Goal: Information Seeking & Learning: Learn about a topic

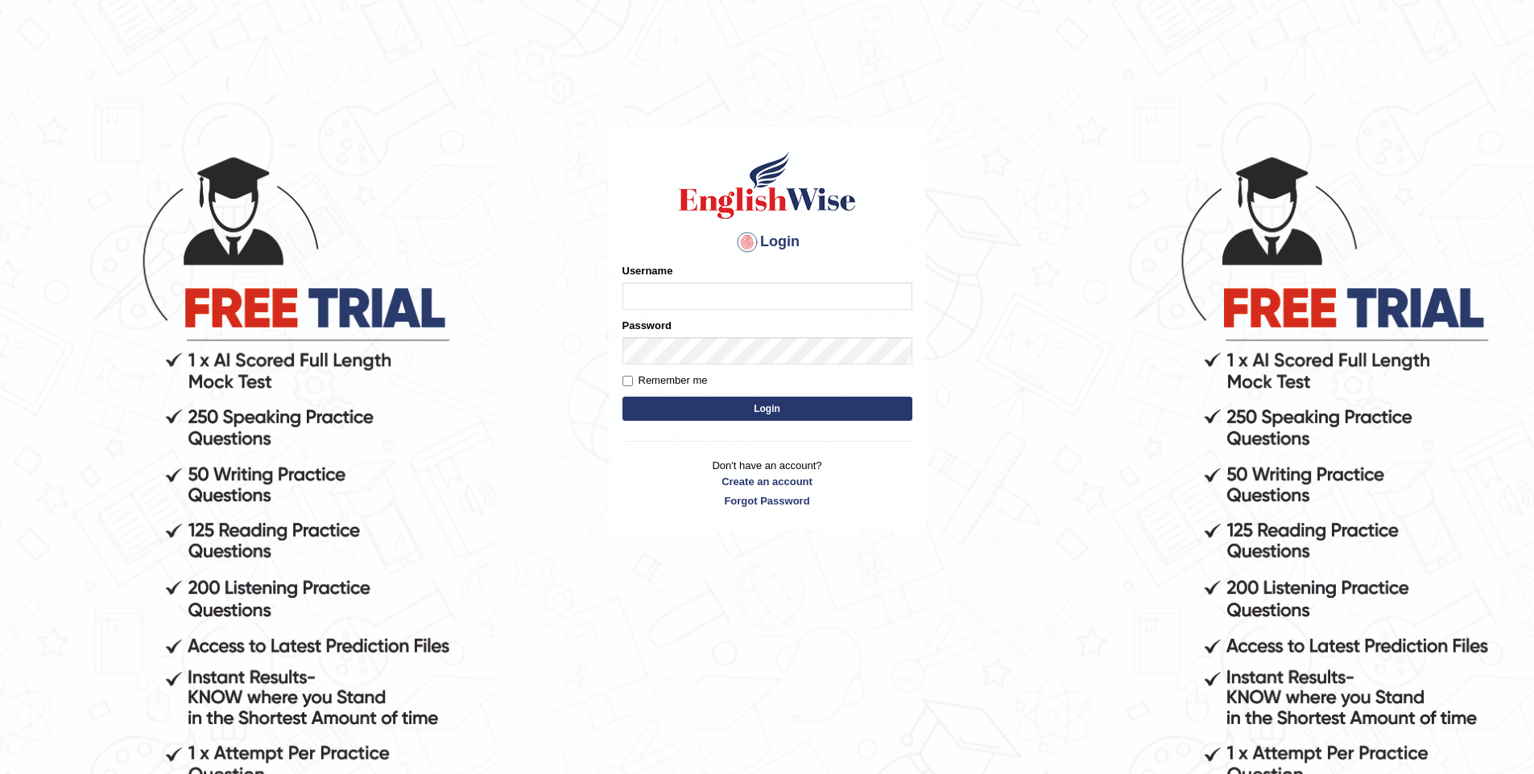
drag, startPoint x: 0, startPoint y: 0, endPoint x: 721, endPoint y: 297, distance: 779.4
click at [721, 297] on input "Username" at bounding box center [767, 296] width 290 height 27
type input "vishwakarmad1999"
click at [622, 397] on button "Login" at bounding box center [767, 409] width 290 height 24
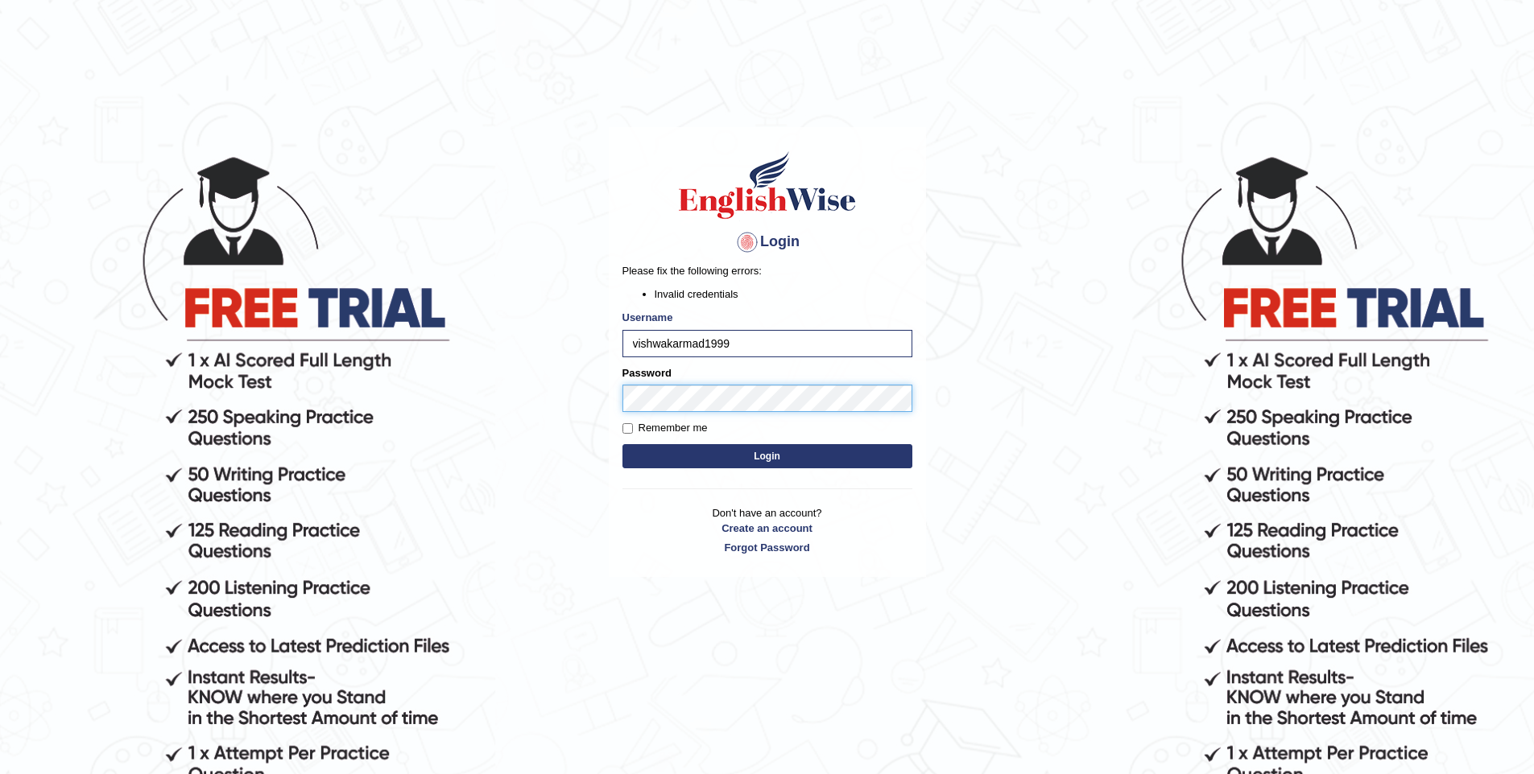
click at [622, 444] on button "Login" at bounding box center [767, 456] width 290 height 24
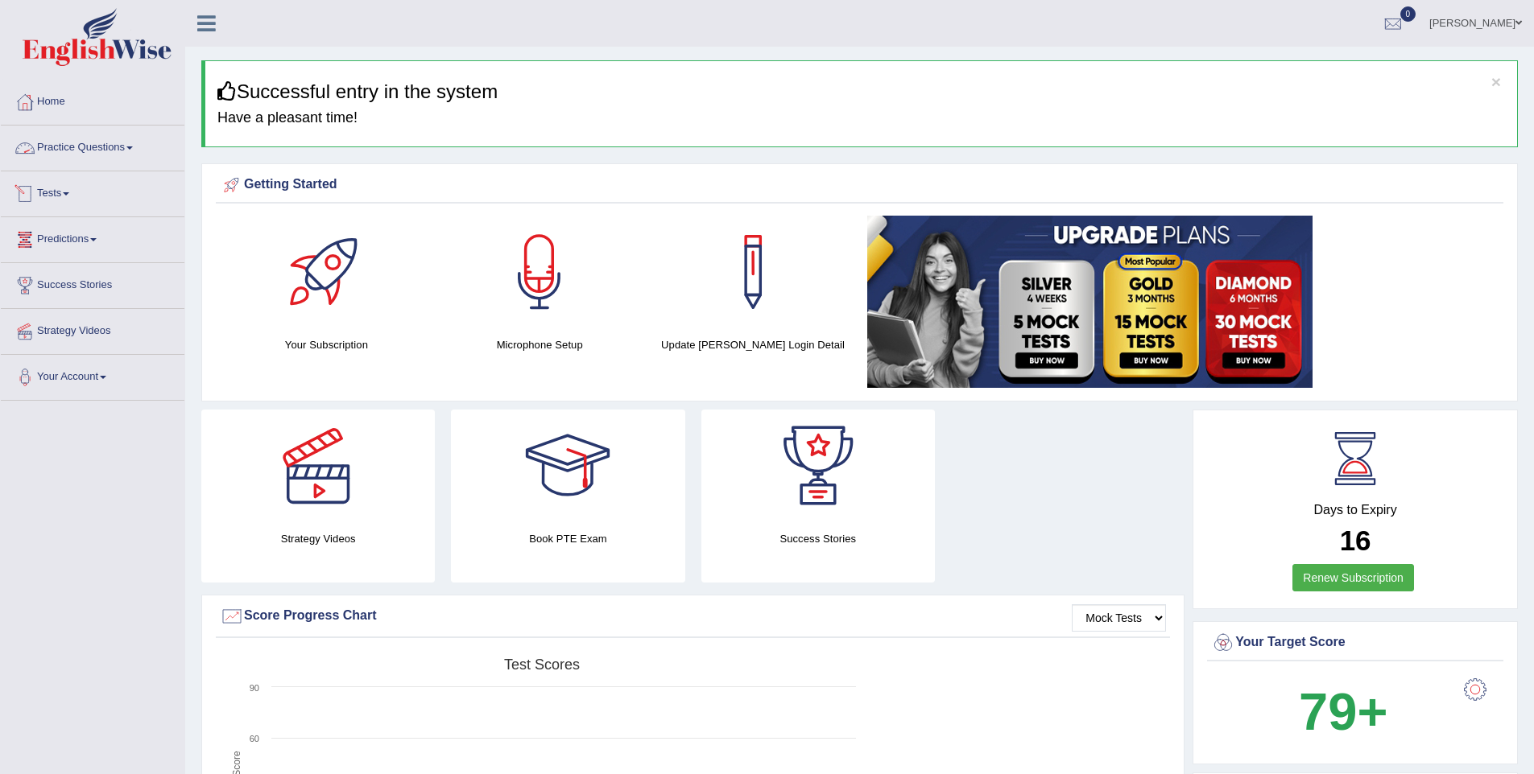
click at [61, 136] on link "Practice Questions" at bounding box center [93, 146] width 184 height 40
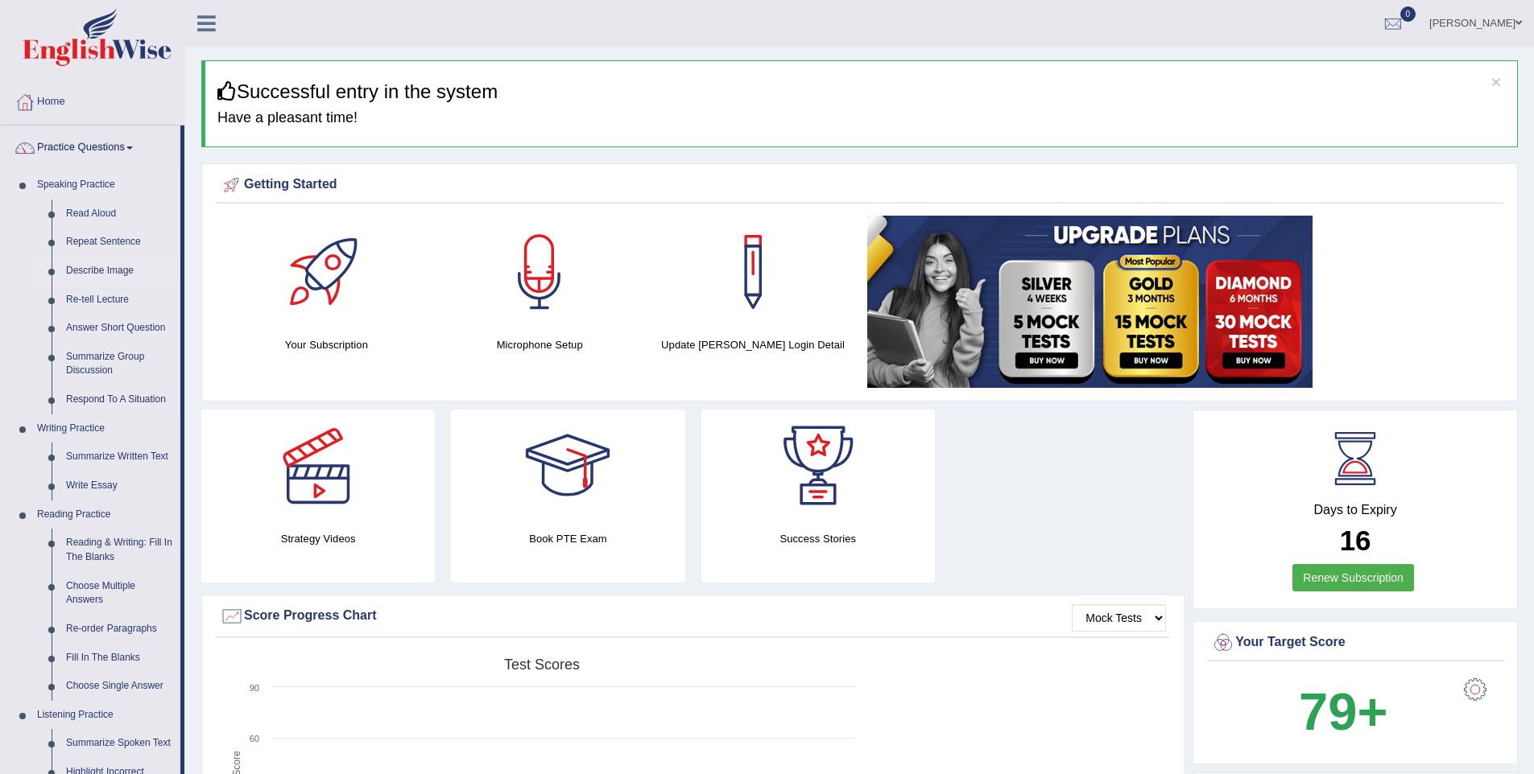
click at [89, 269] on link "Describe Image" at bounding box center [120, 271] width 122 height 29
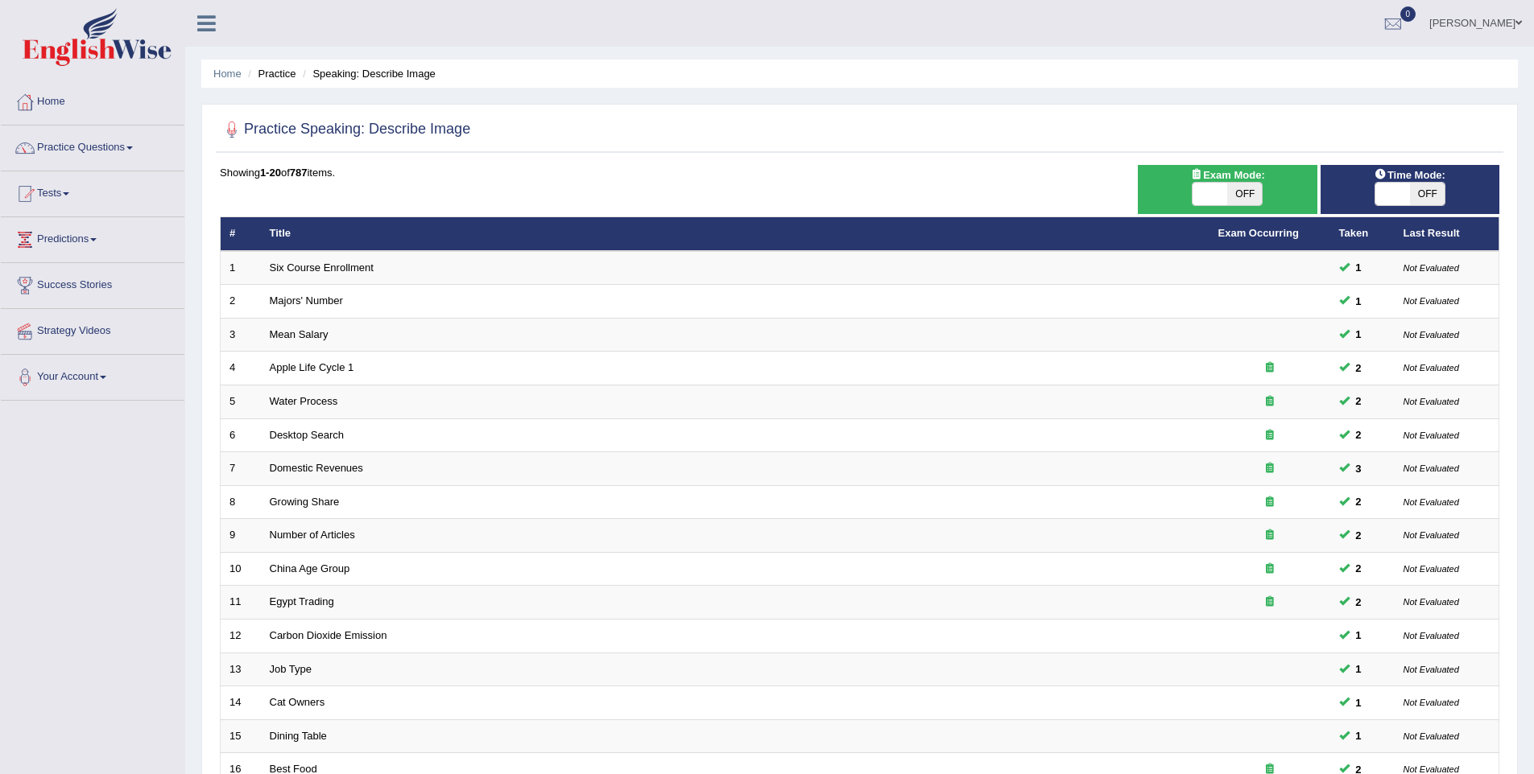
click at [1347, 241] on th "Taken" at bounding box center [1362, 234] width 64 height 34
click at [1348, 237] on th "Taken" at bounding box center [1362, 234] width 64 height 34
click at [1243, 205] on div "ON OFF" at bounding box center [1227, 194] width 71 height 24
click at [1244, 198] on span "OFF" at bounding box center [1244, 194] width 35 height 23
checkbox input "true"
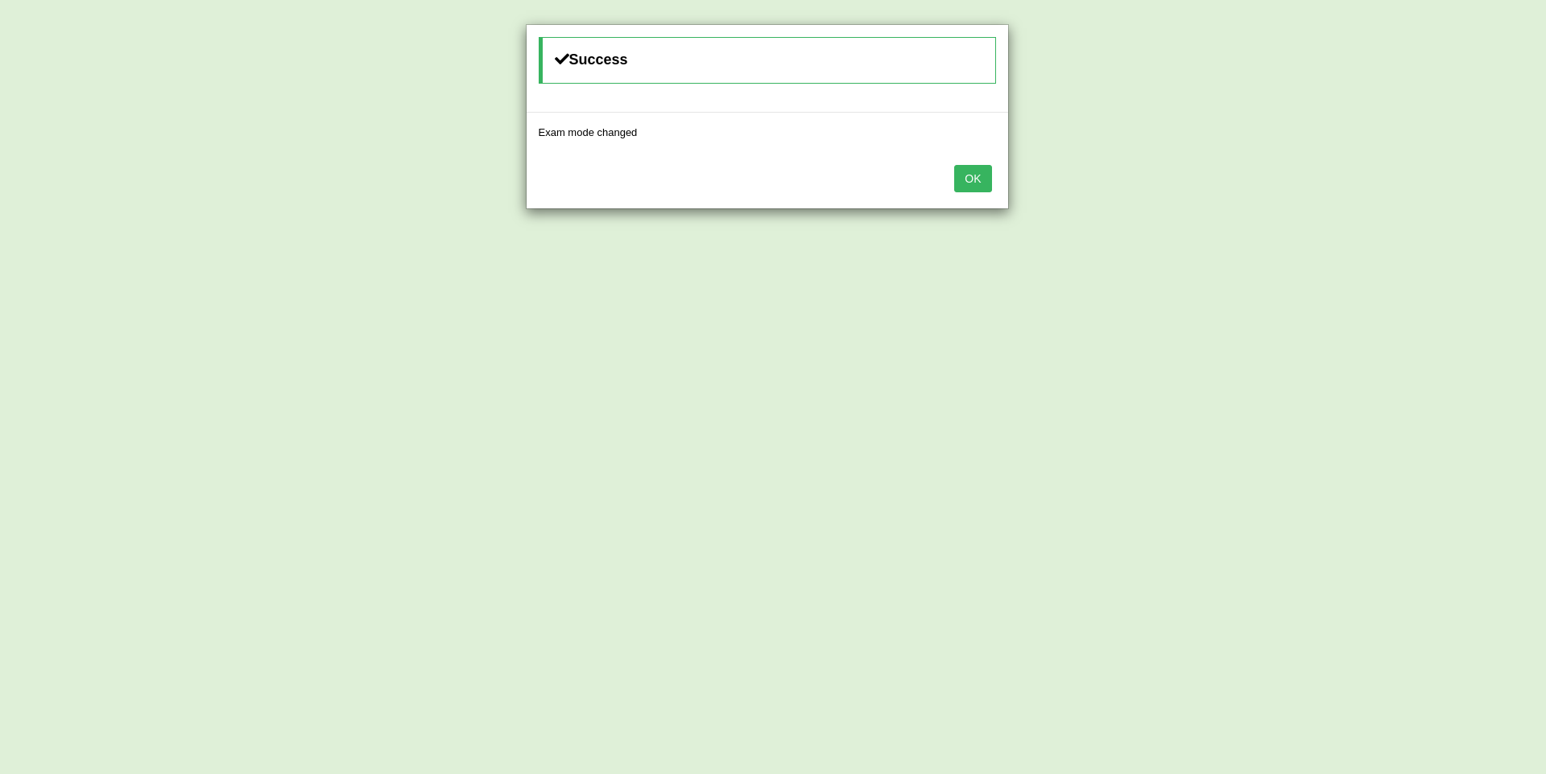
click at [995, 175] on div "OK" at bounding box center [767, 180] width 481 height 56
click at [991, 177] on div "OK" at bounding box center [767, 180] width 481 height 56
click at [983, 181] on button "OK" at bounding box center [972, 178] width 37 height 27
click at [957, 175] on button "OK" at bounding box center [972, 178] width 37 height 27
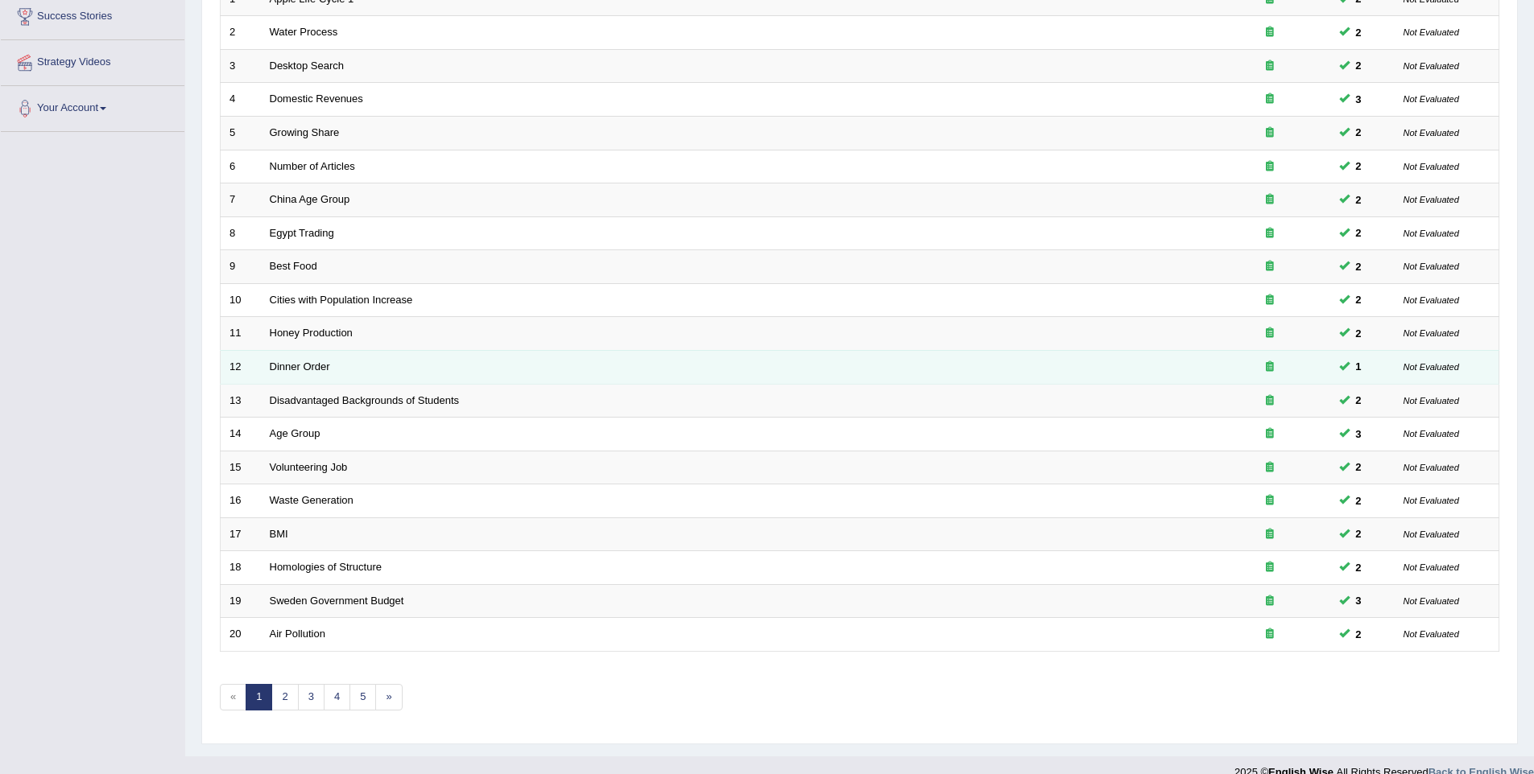
scroll to position [291, 0]
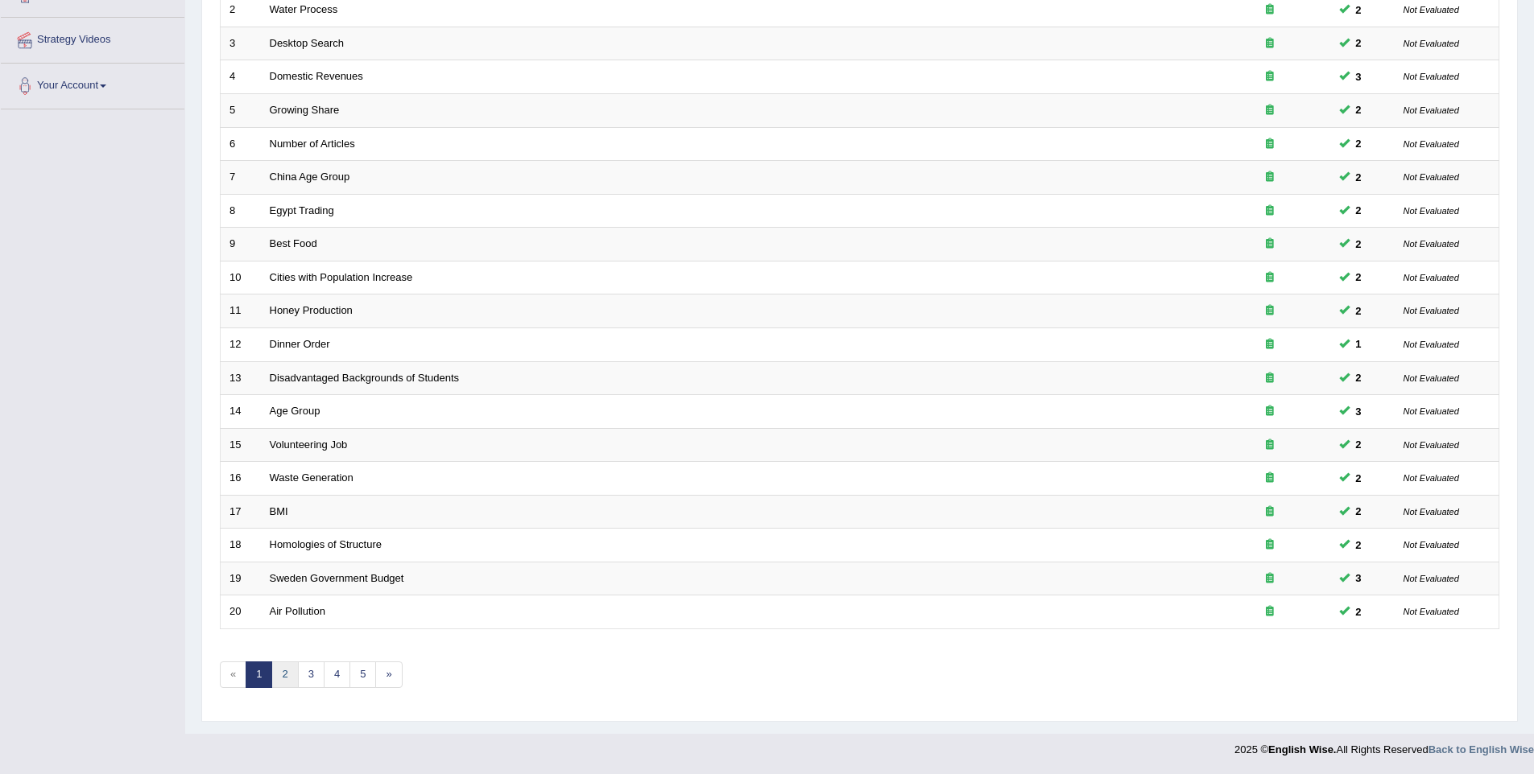
click at [283, 672] on link "2" at bounding box center [284, 675] width 27 height 27
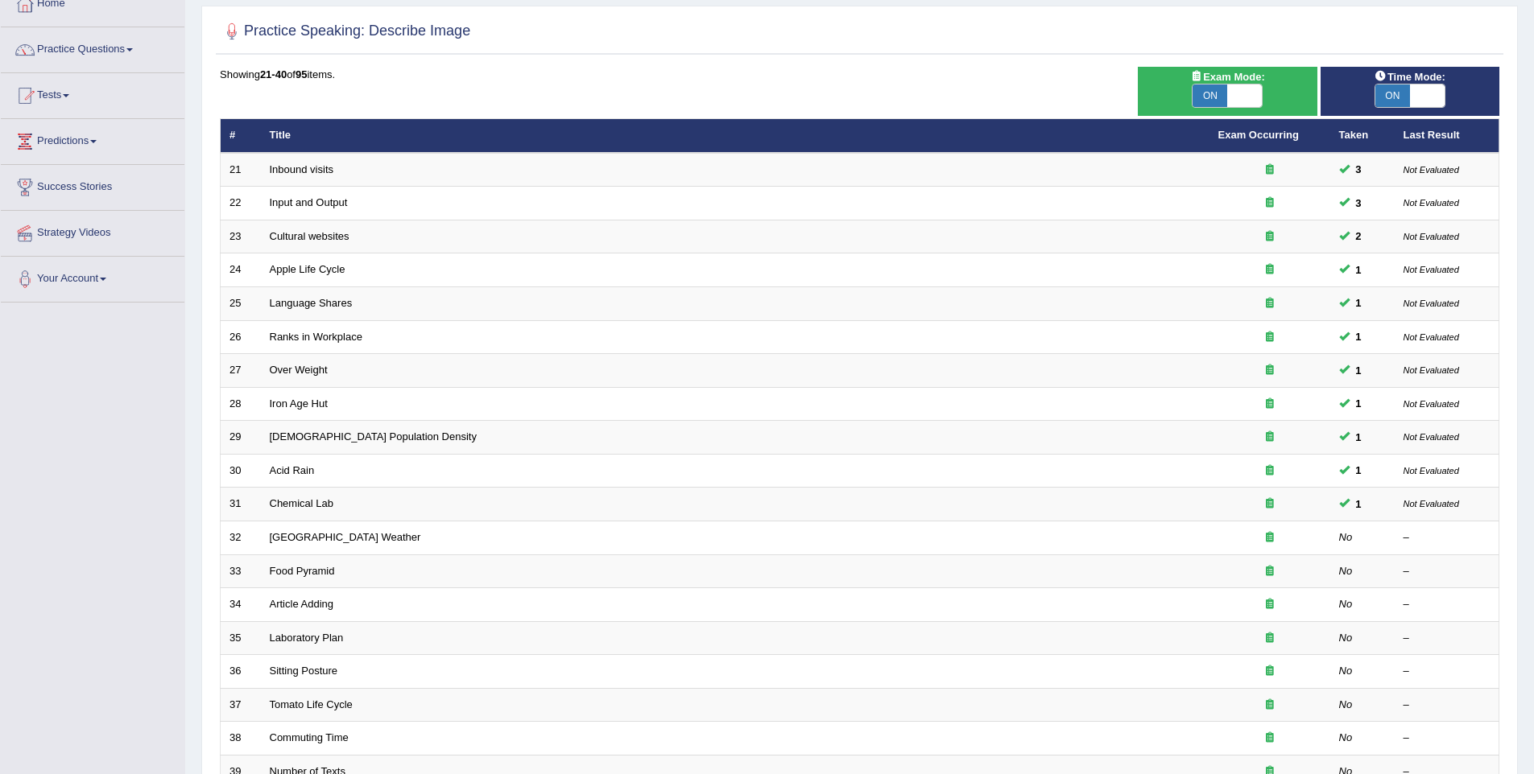
scroll to position [100, 0]
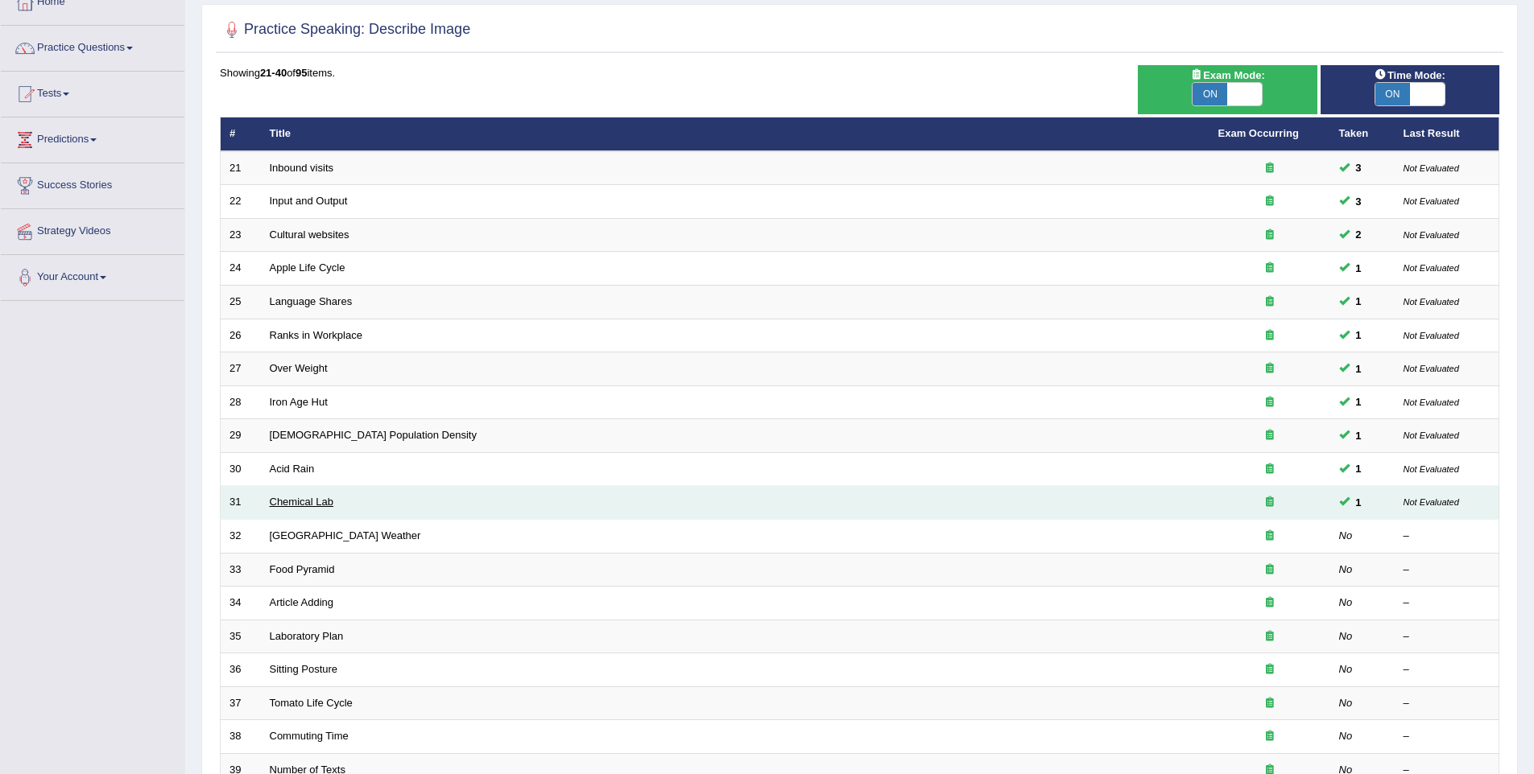
click at [321, 505] on link "Chemical Lab" at bounding box center [302, 502] width 64 height 12
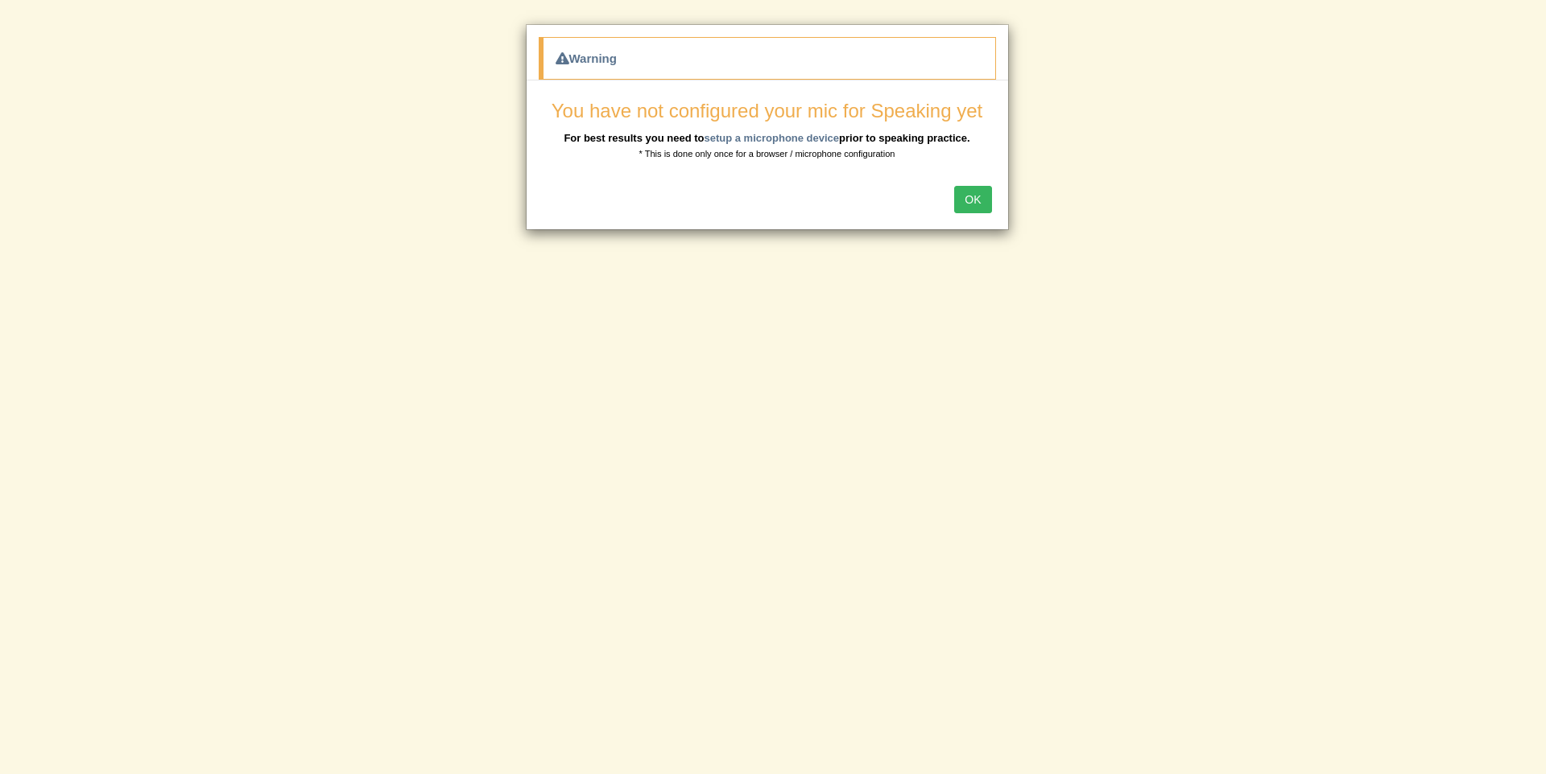
click at [964, 197] on button "OK" at bounding box center [972, 199] width 37 height 27
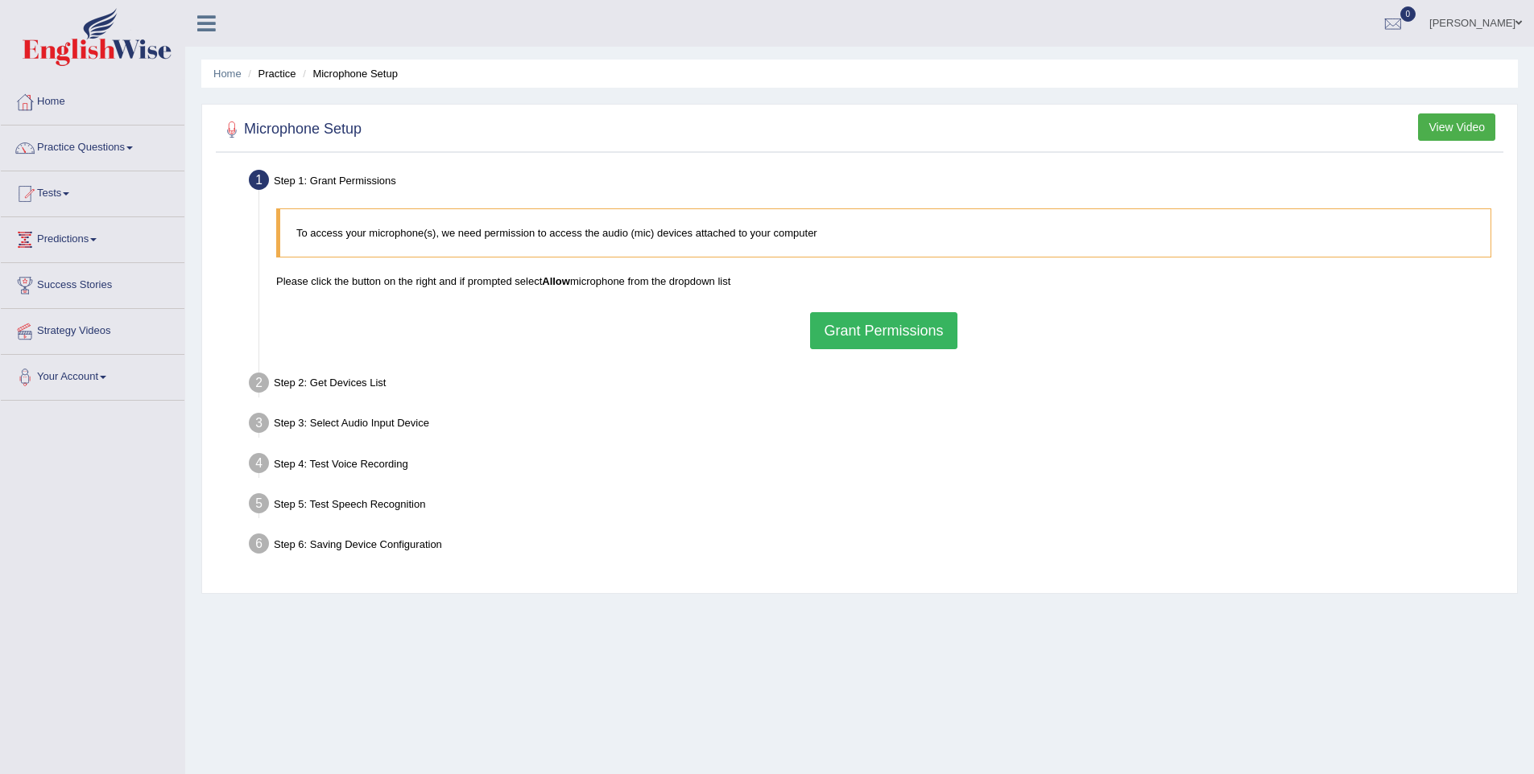
click at [840, 330] on button "Grant Permissions" at bounding box center [883, 330] width 147 height 37
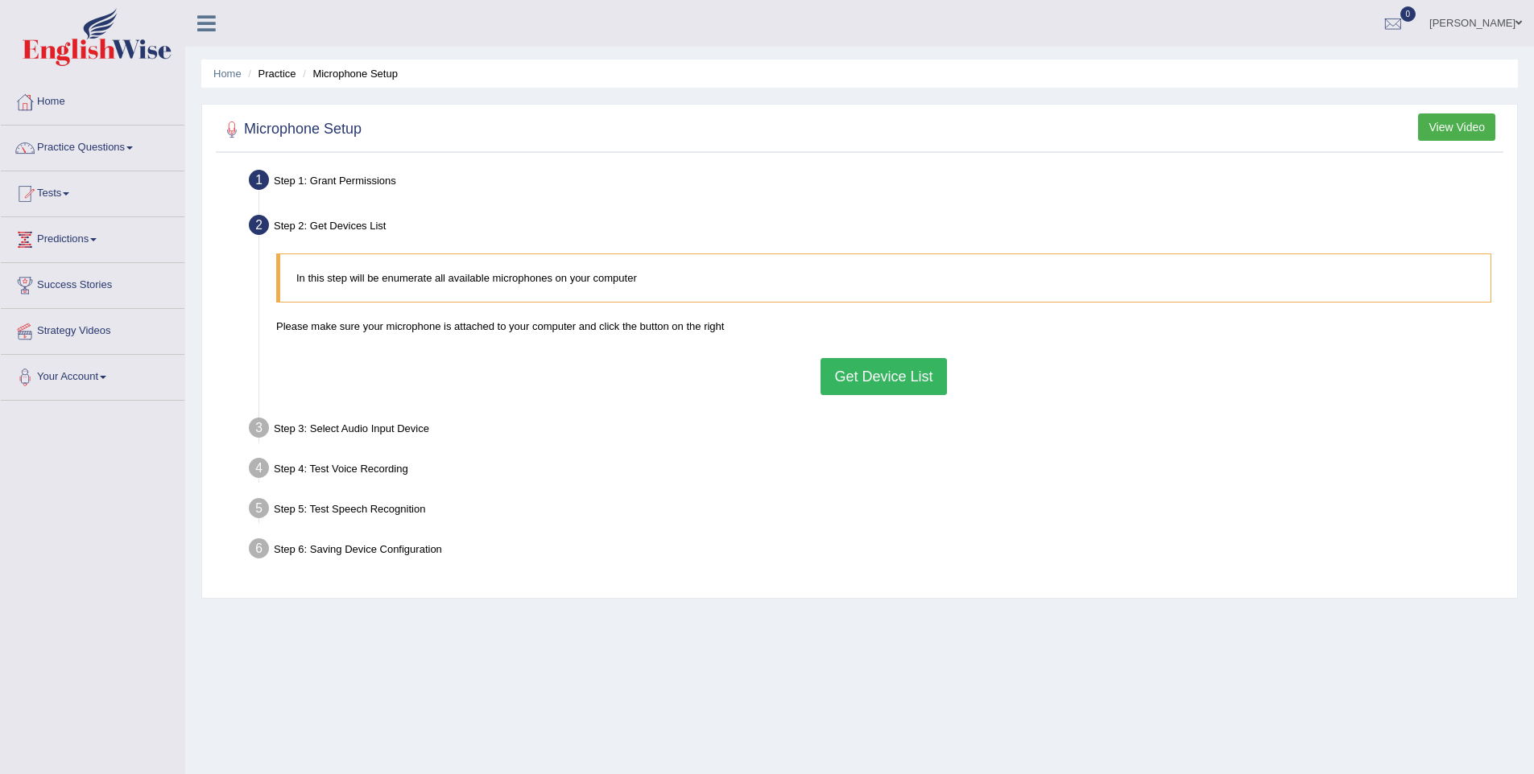
click at [857, 386] on button "Get Device List" at bounding box center [883, 376] width 126 height 37
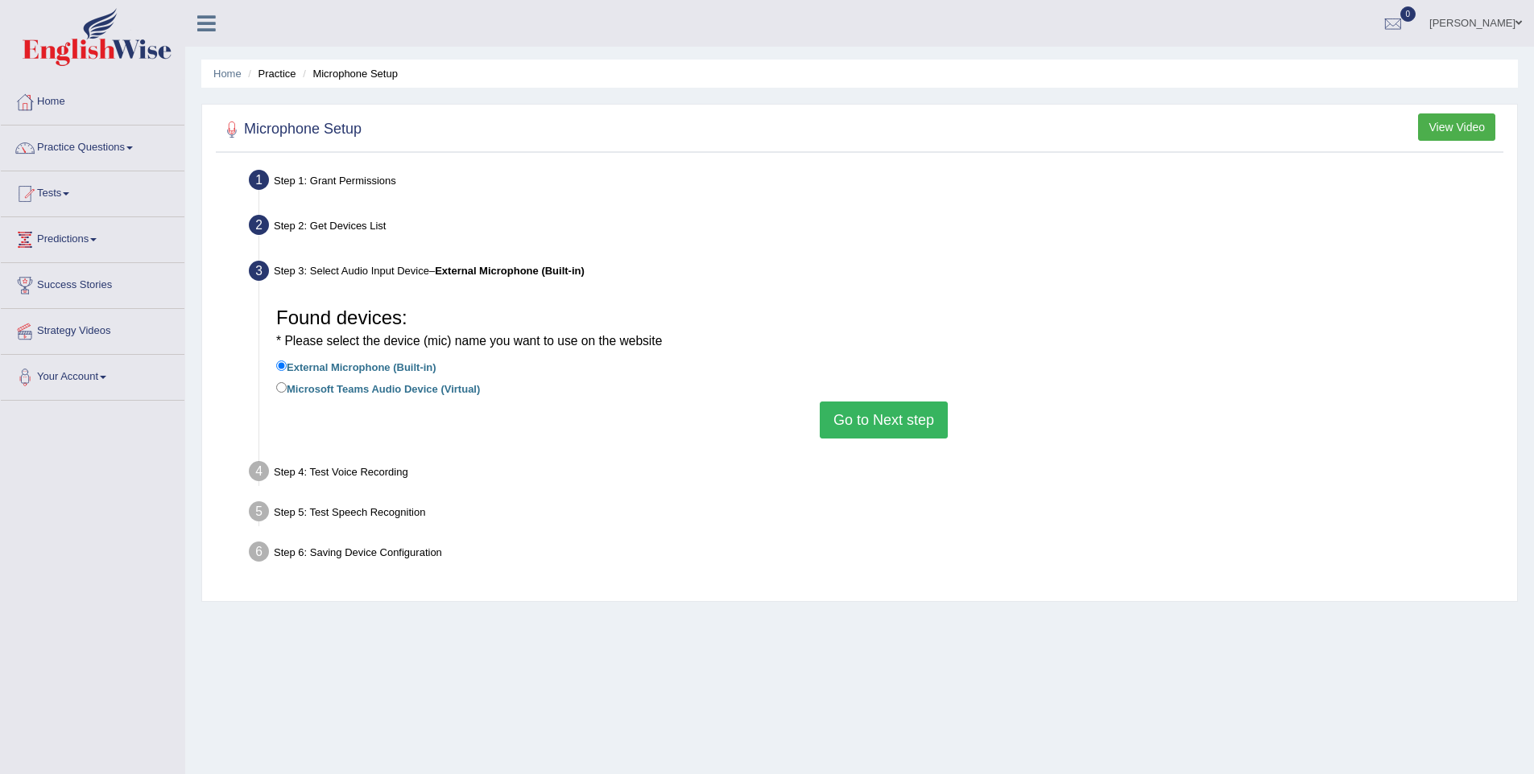
click at [869, 430] on button "Go to Next step" at bounding box center [884, 420] width 128 height 37
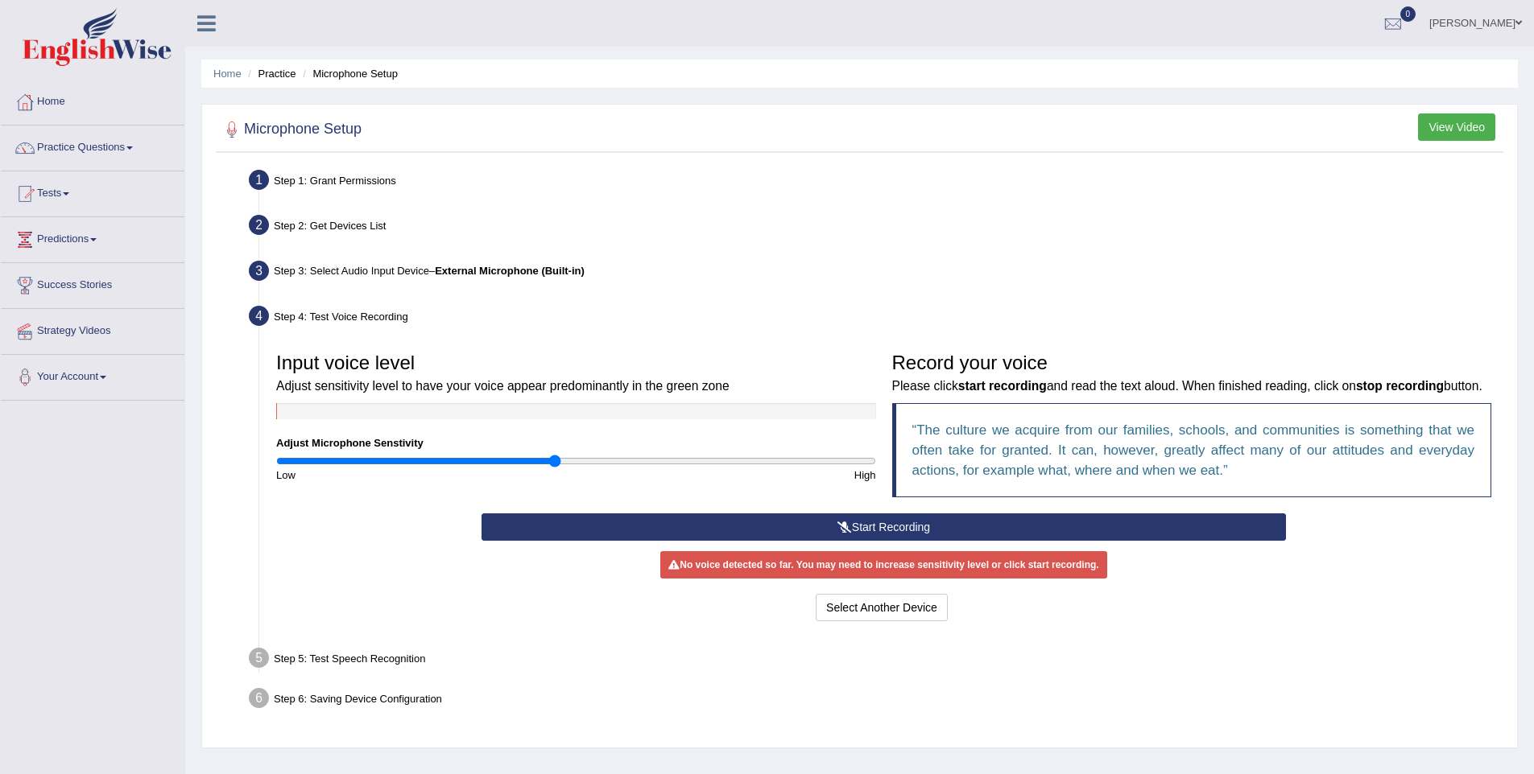
drag, startPoint x: 564, startPoint y: 464, endPoint x: 555, endPoint y: 465, distance: 8.9
click at [555, 465] on input "range" at bounding box center [576, 461] width 600 height 13
click at [791, 541] on button "Start Recording" at bounding box center [883, 527] width 804 height 27
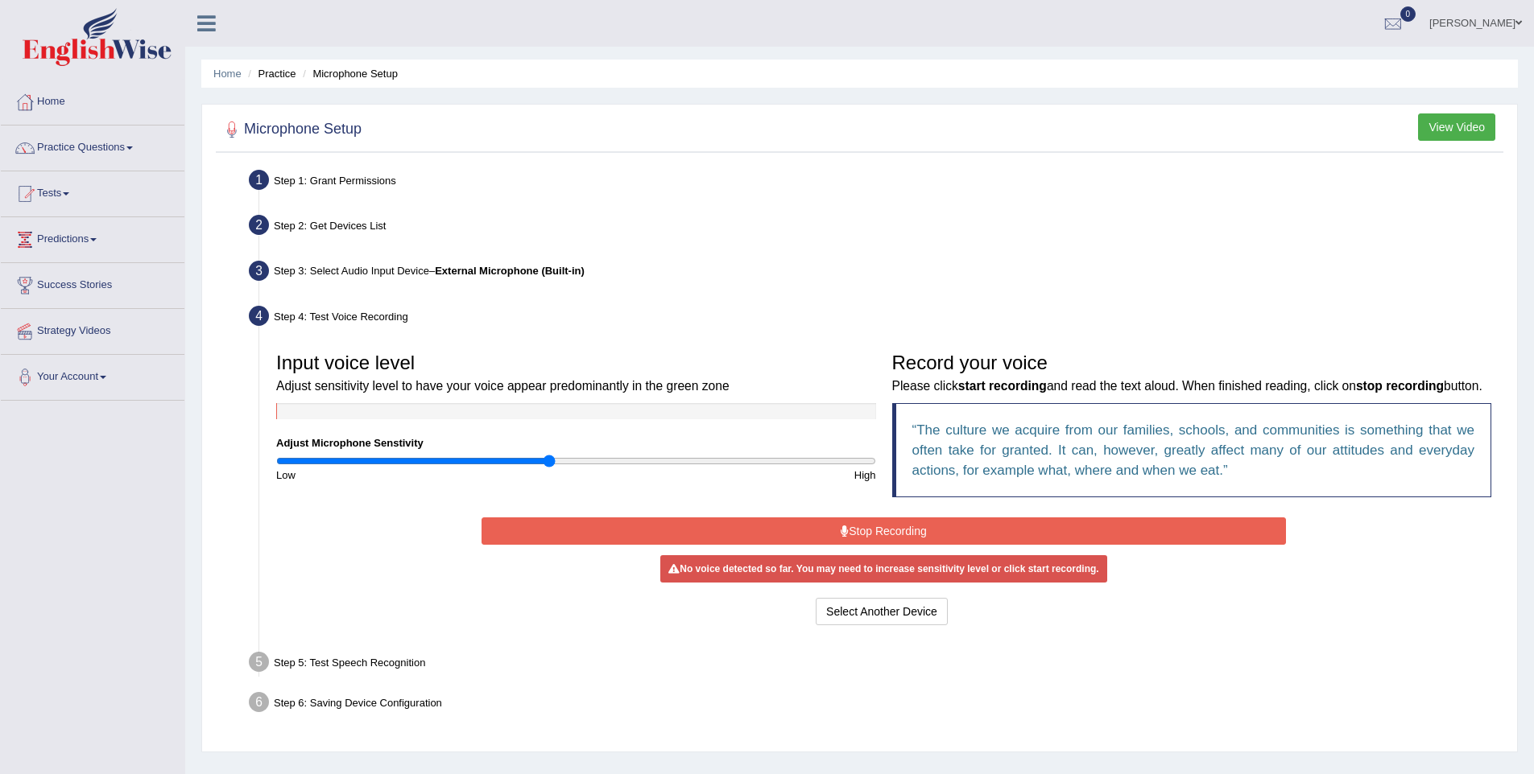
drag, startPoint x: 556, startPoint y: 465, endPoint x: 547, endPoint y: 464, distance: 9.0
type input "0.92"
click at [547, 464] on input "range" at bounding box center [576, 461] width 600 height 13
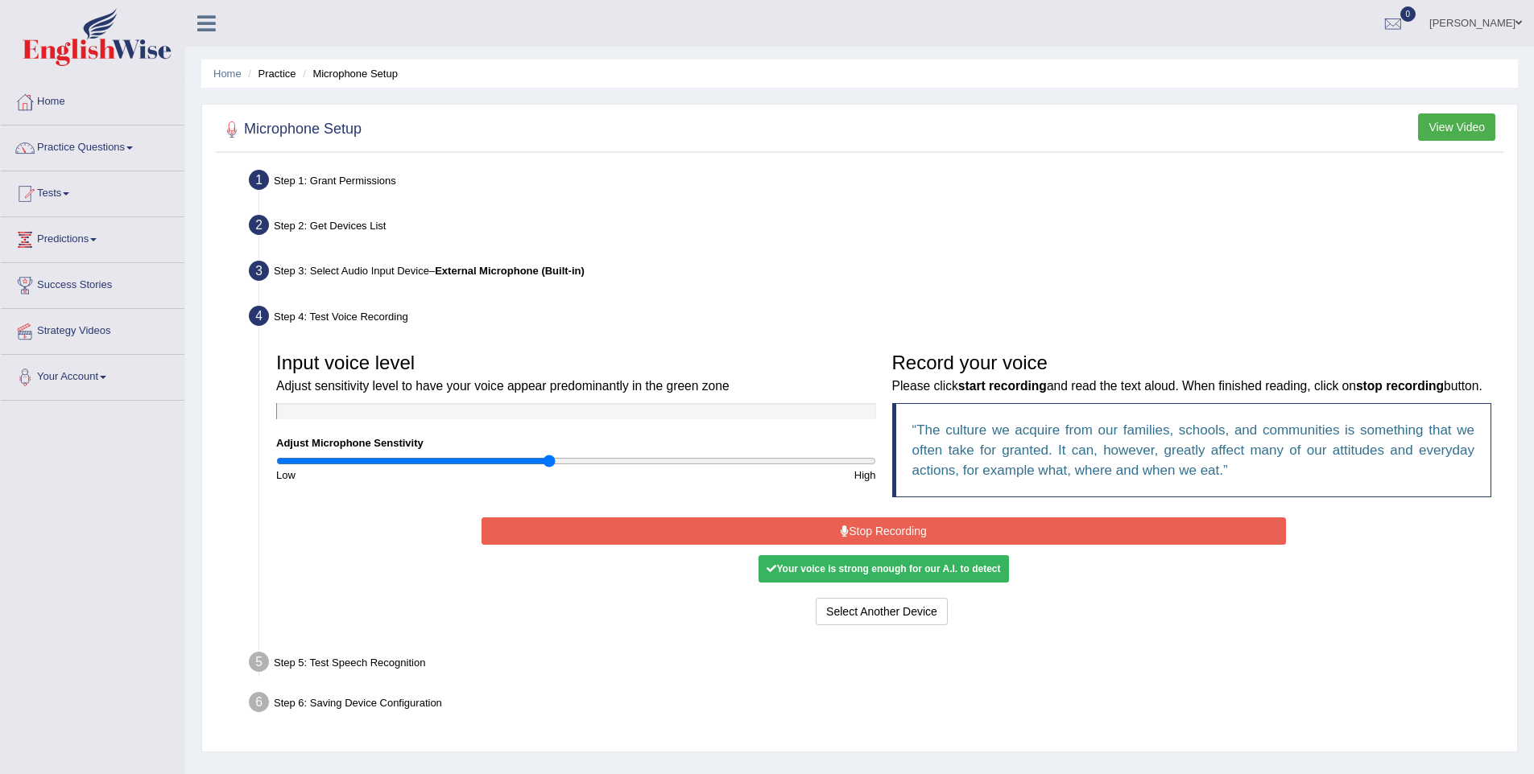
click at [935, 545] on button "Stop Recording" at bounding box center [883, 531] width 804 height 27
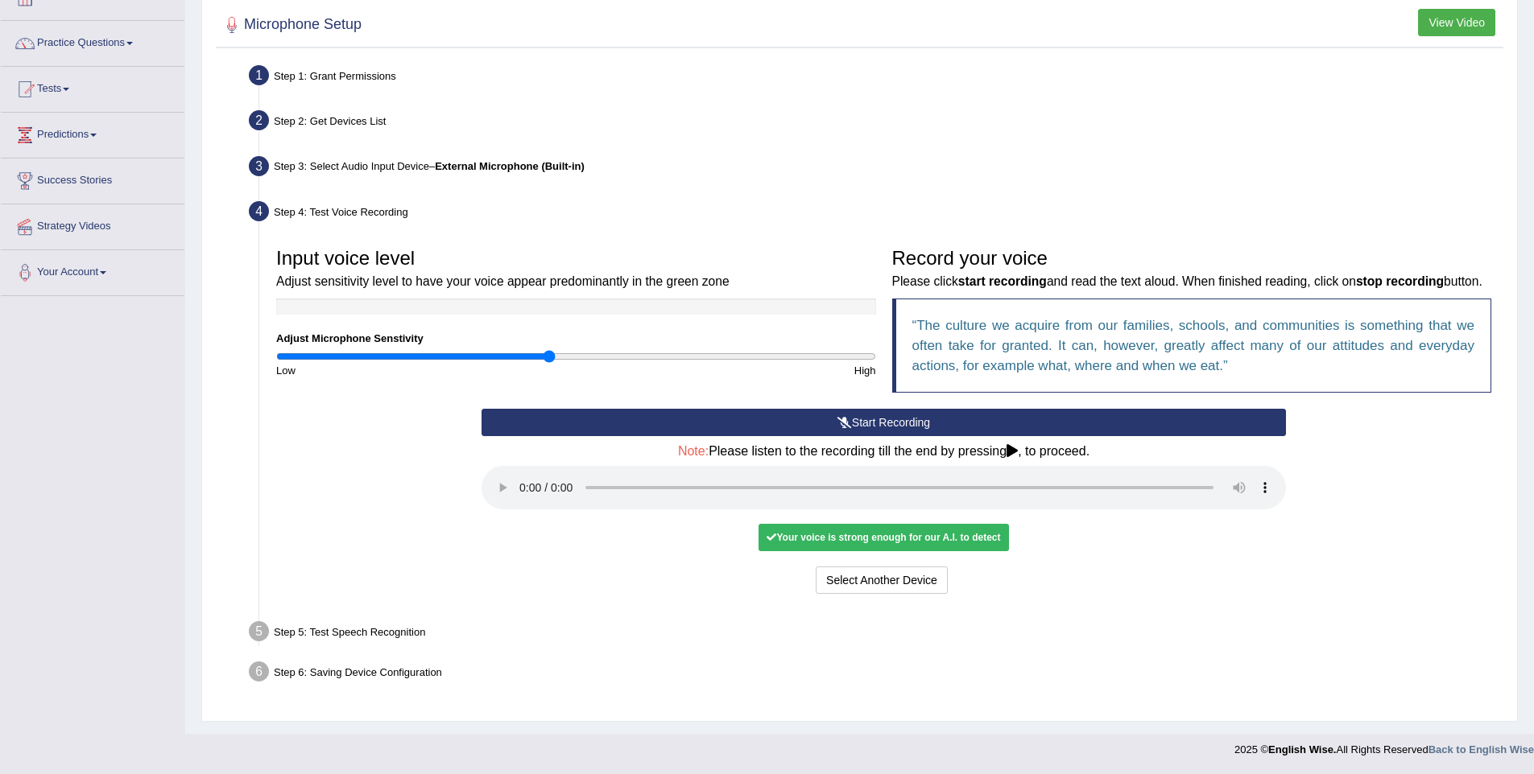
scroll to position [126, 0]
click at [951, 585] on button "Voice is ok. Go to Next step" at bounding box center [950, 580] width 159 height 27
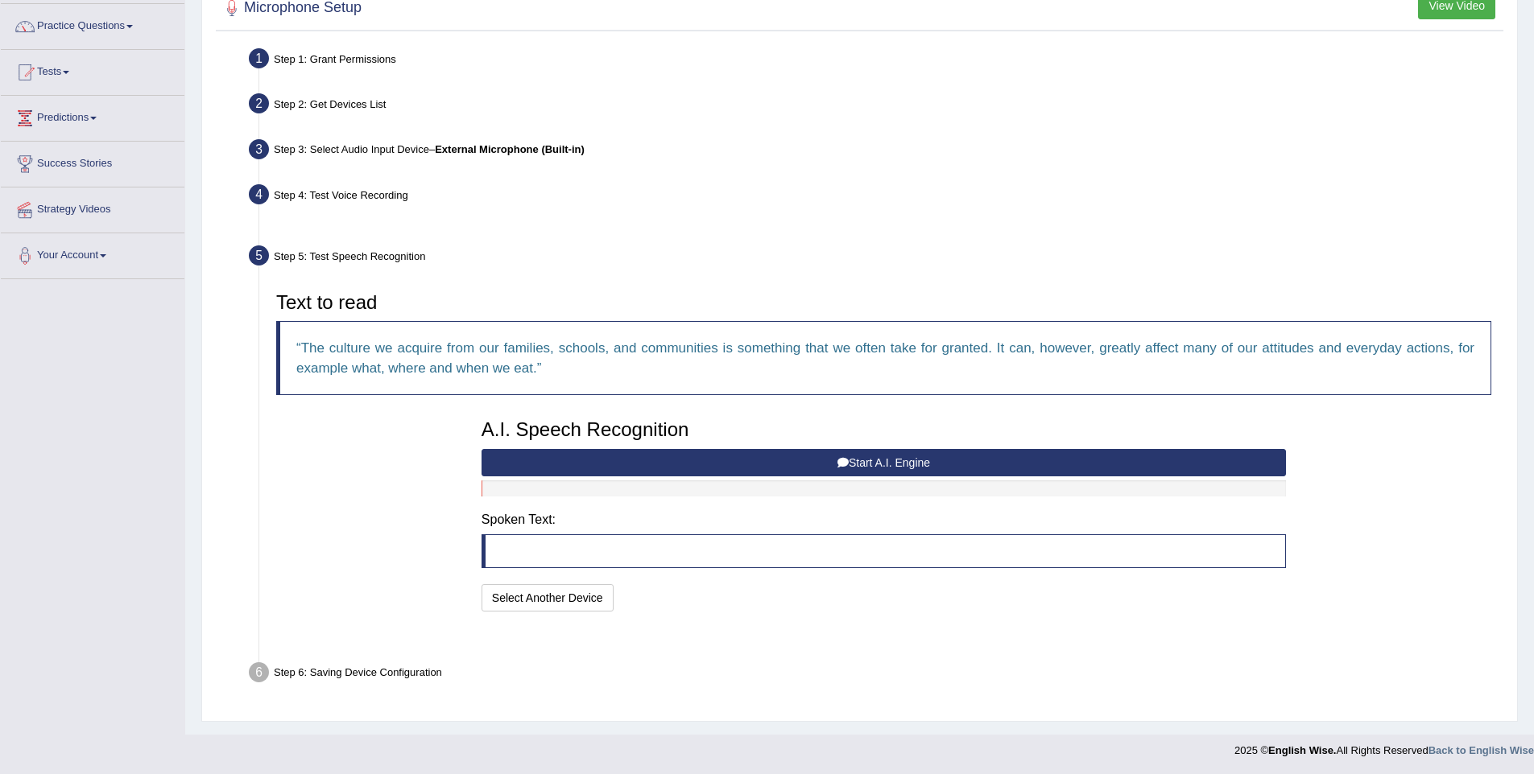
scroll to position [83, 0]
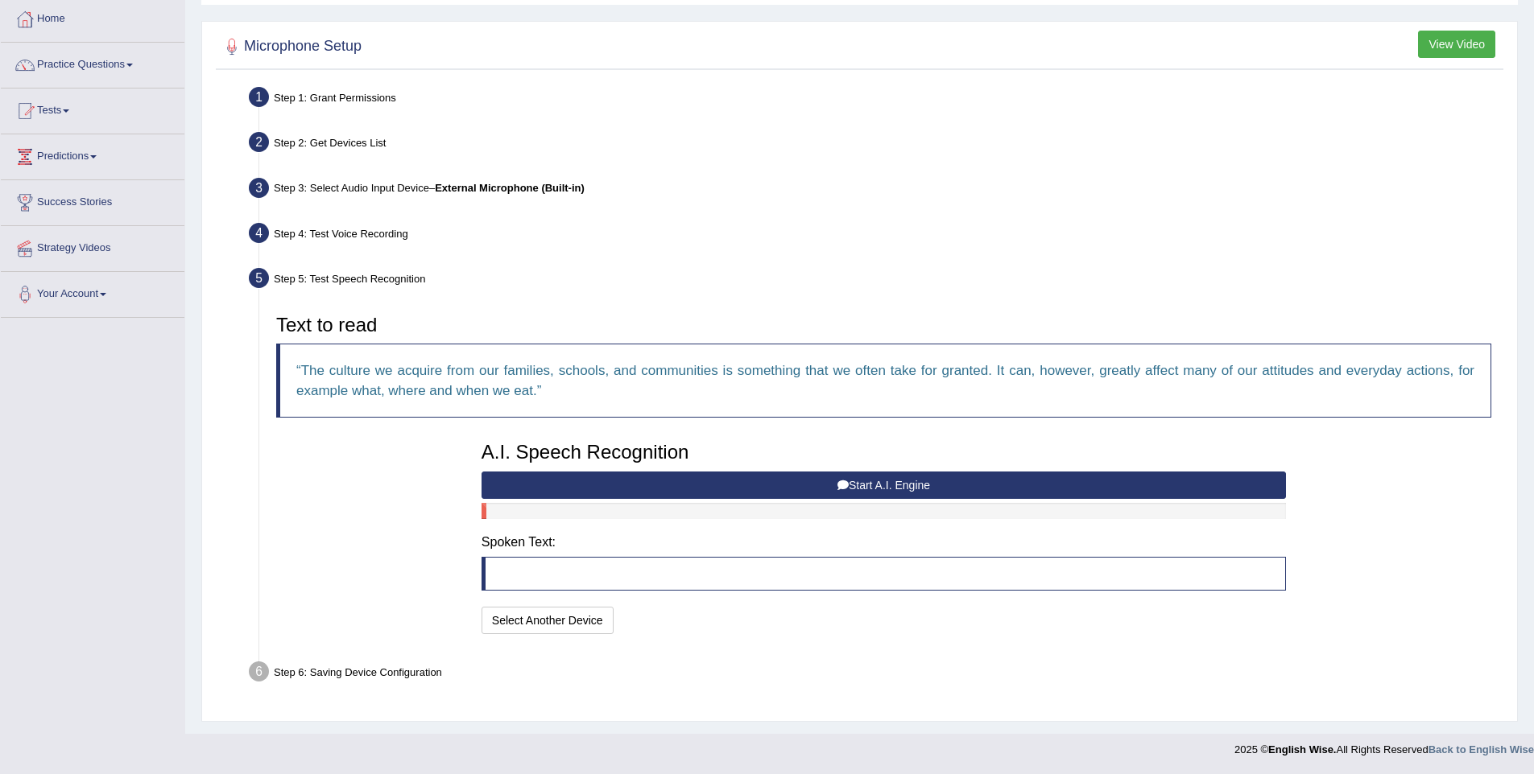
click at [708, 477] on button "Start A.I. Engine" at bounding box center [883, 485] width 804 height 27
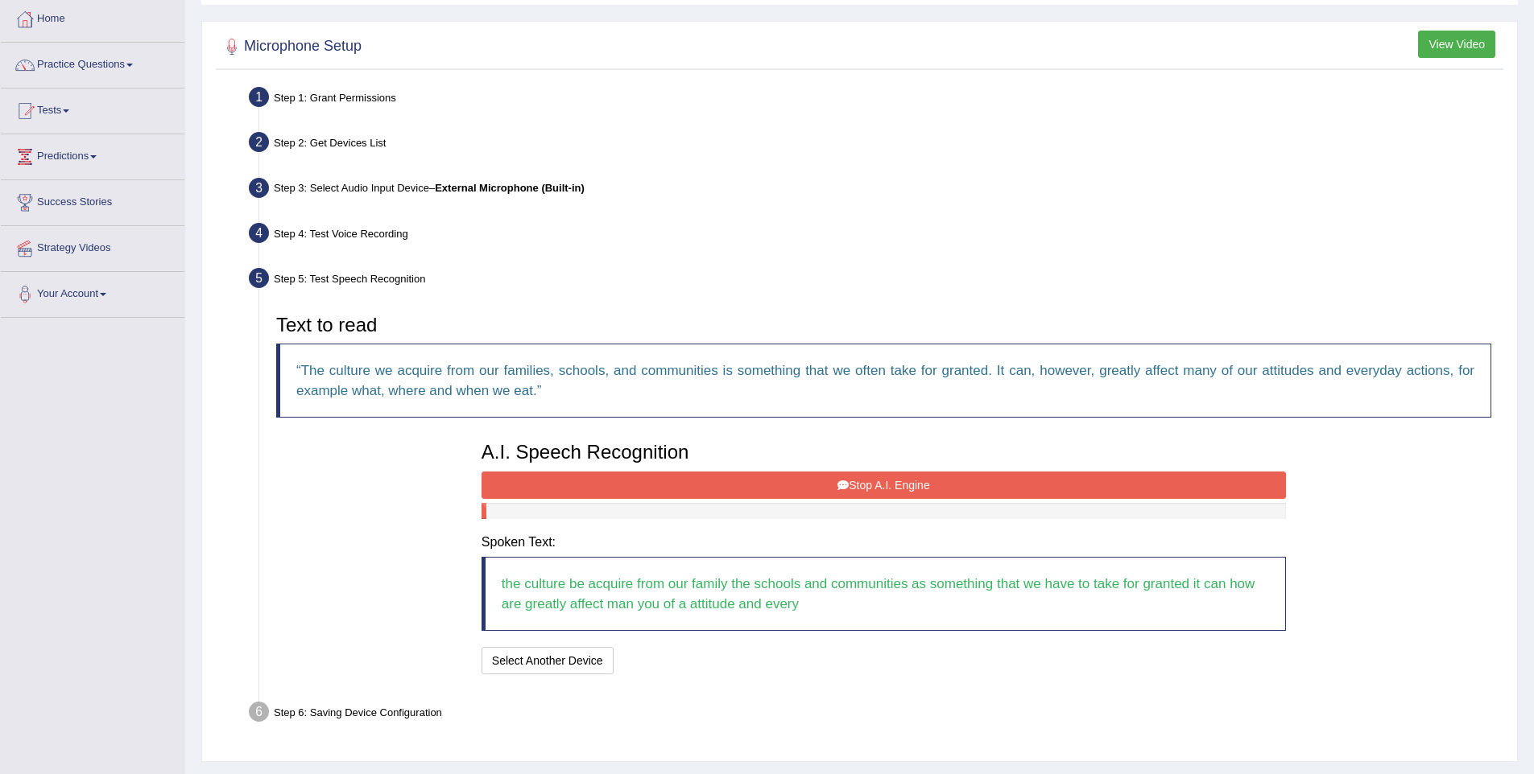
click at [689, 478] on button "Stop A.I. Engine" at bounding box center [883, 485] width 804 height 27
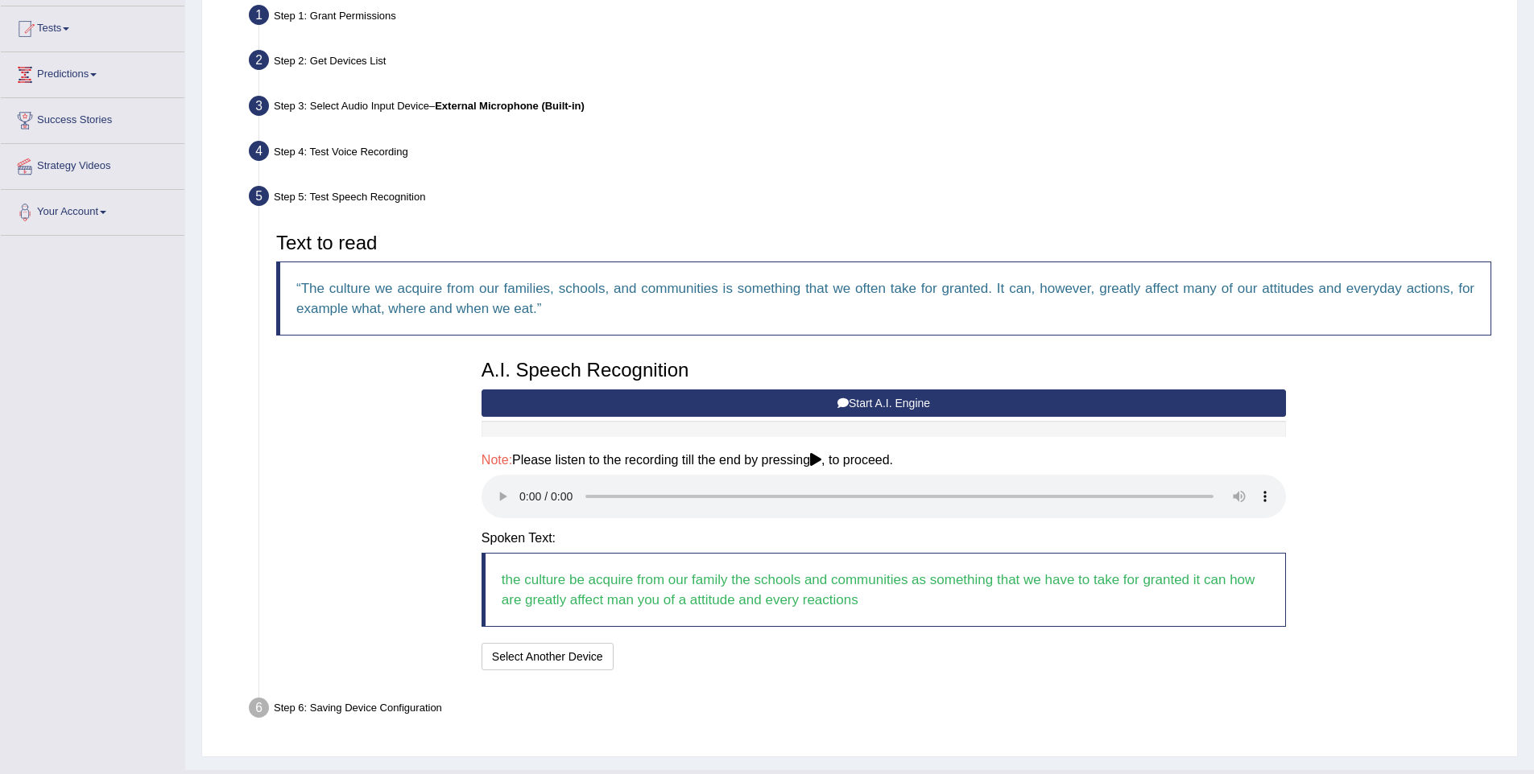
scroll to position [166, 0]
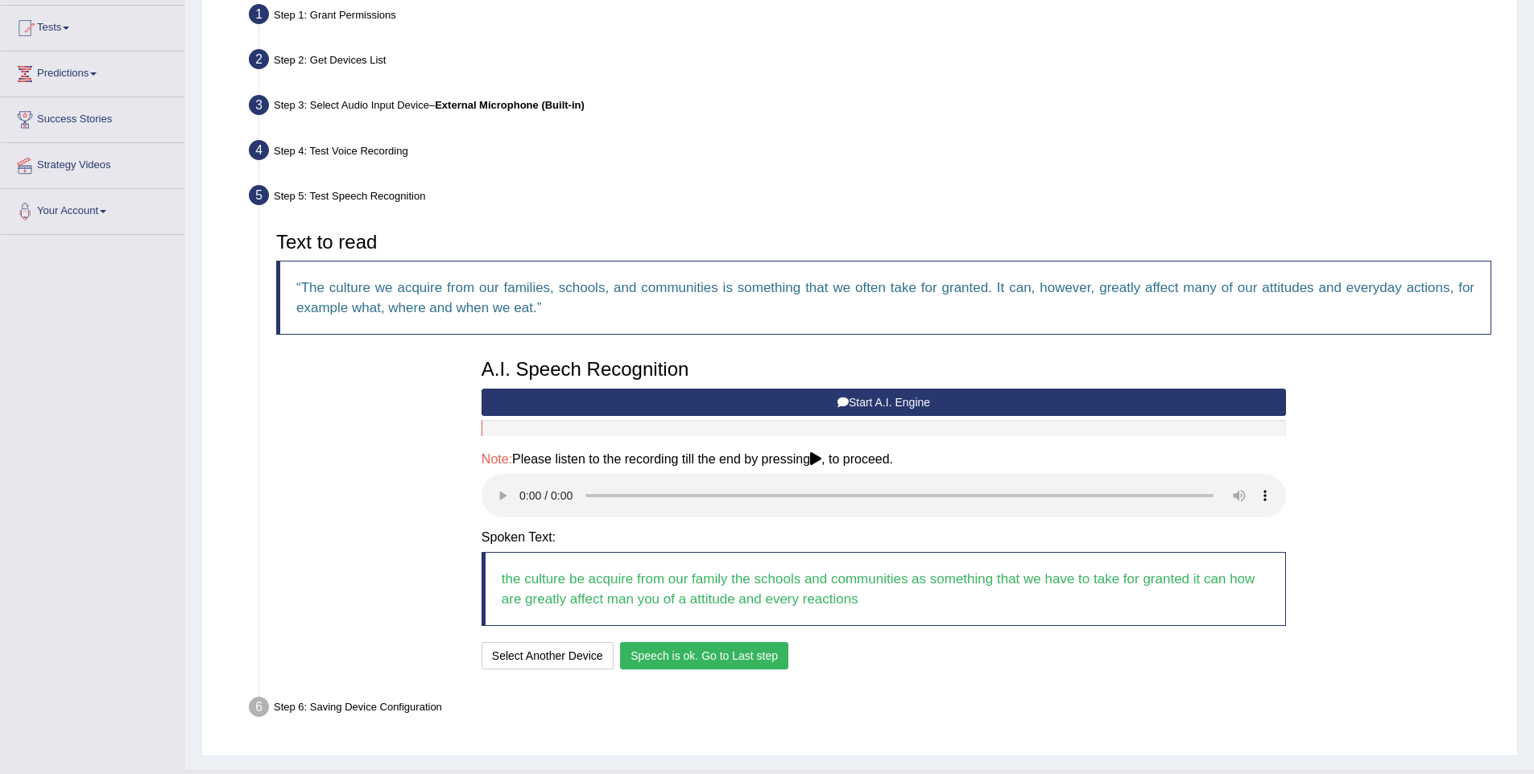
click at [681, 650] on button "Speech is ok. Go to Last step" at bounding box center [704, 655] width 168 height 27
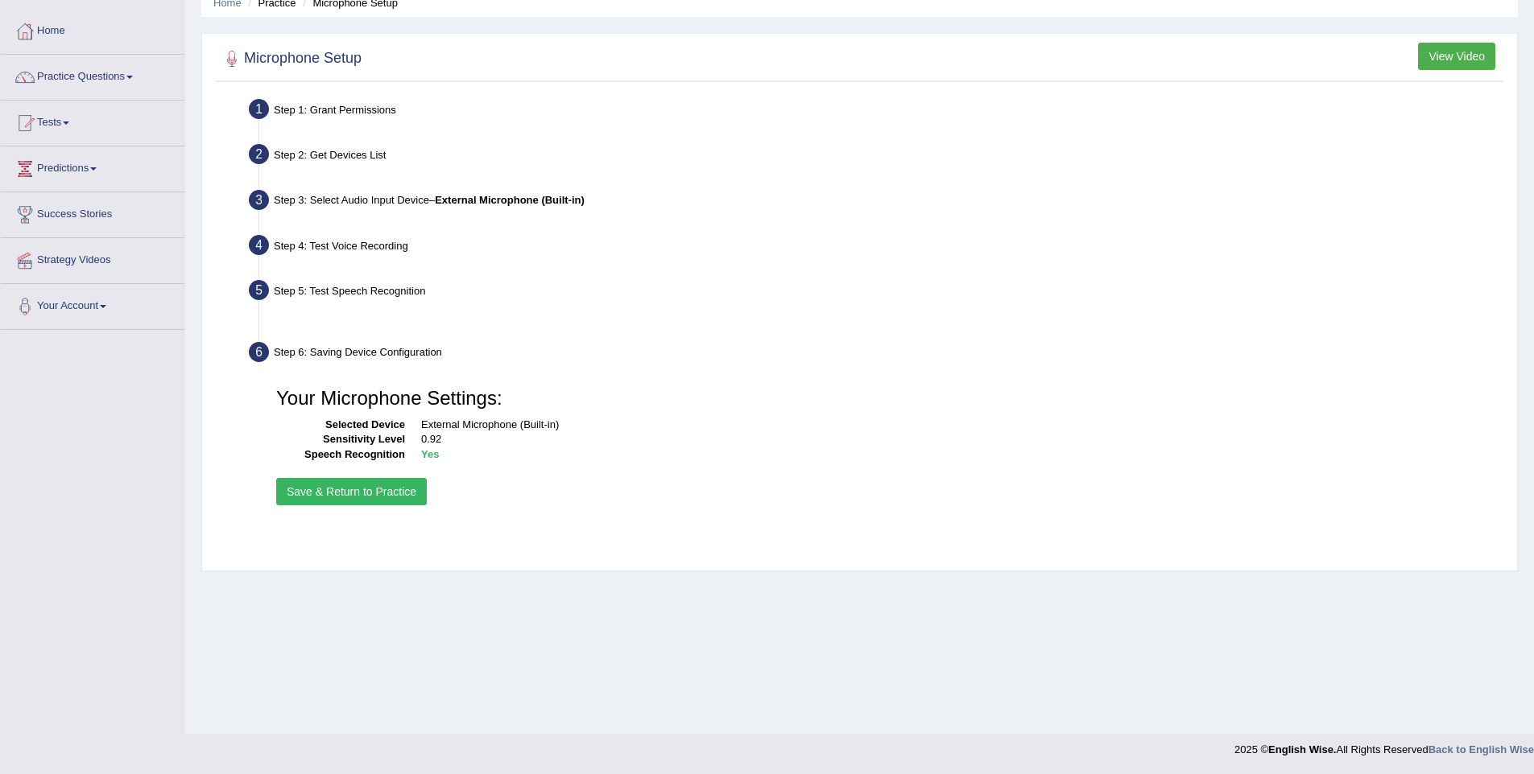
scroll to position [71, 0]
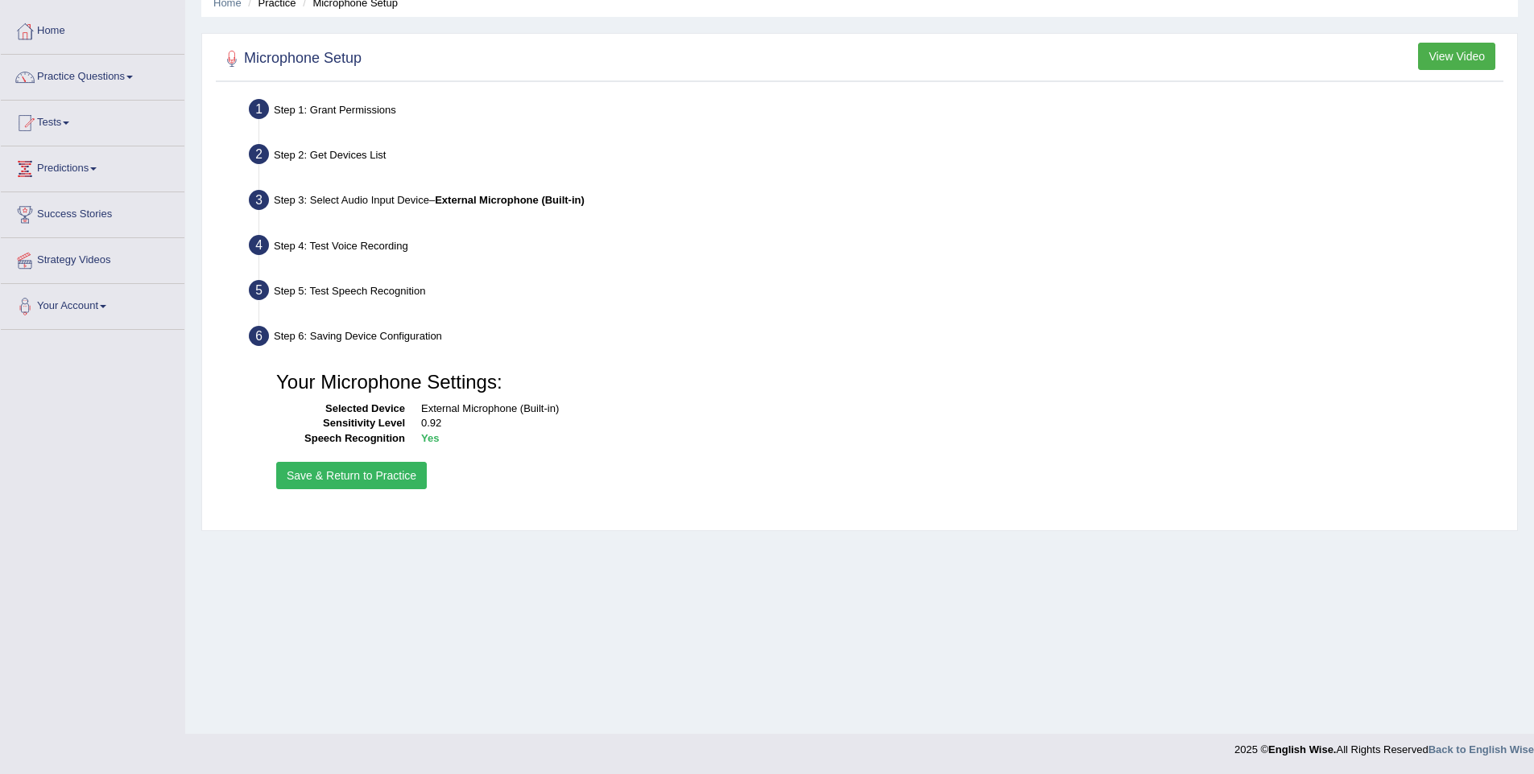
click at [394, 484] on button "Save & Return to Practice" at bounding box center [351, 475] width 151 height 27
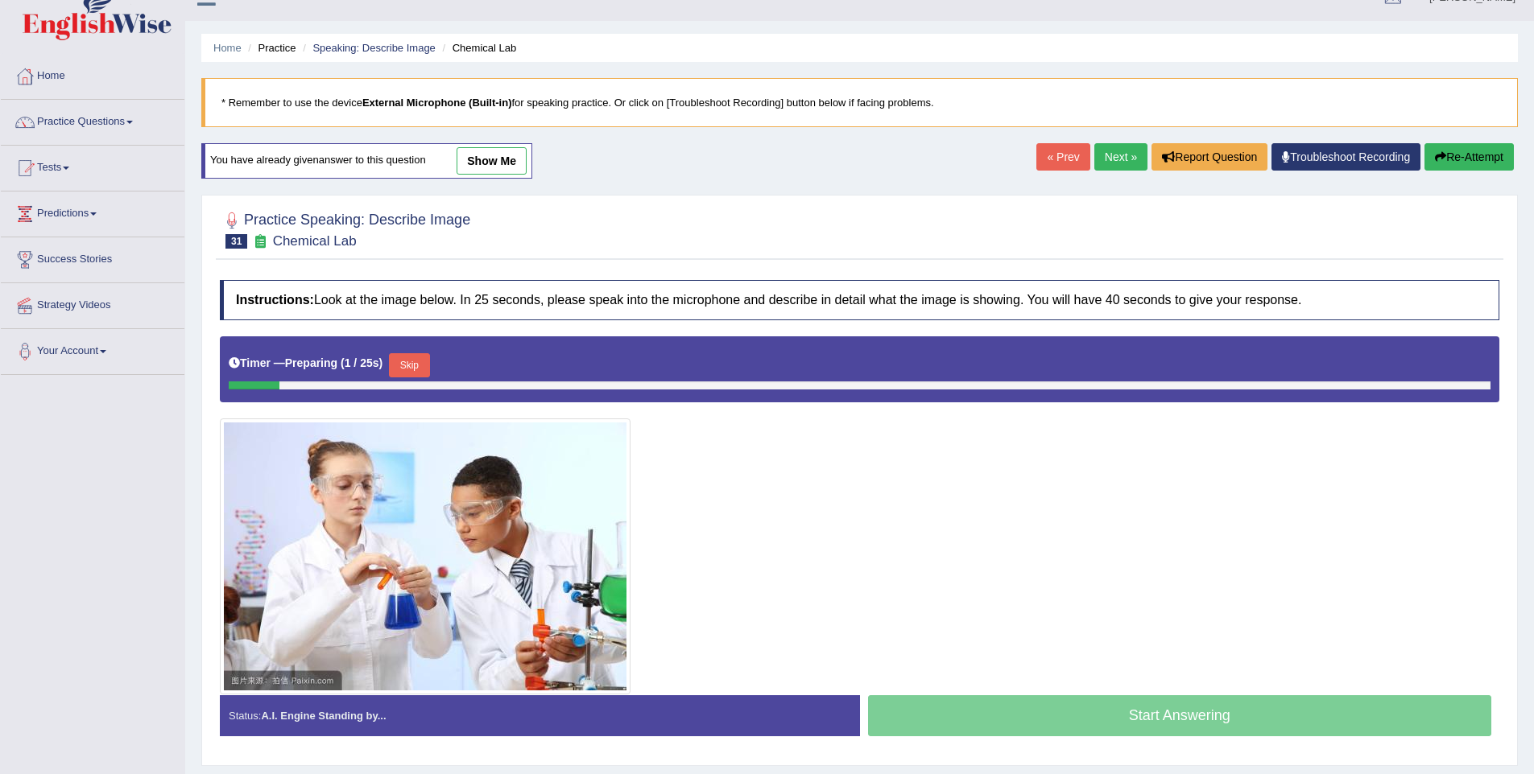
scroll to position [71, 0]
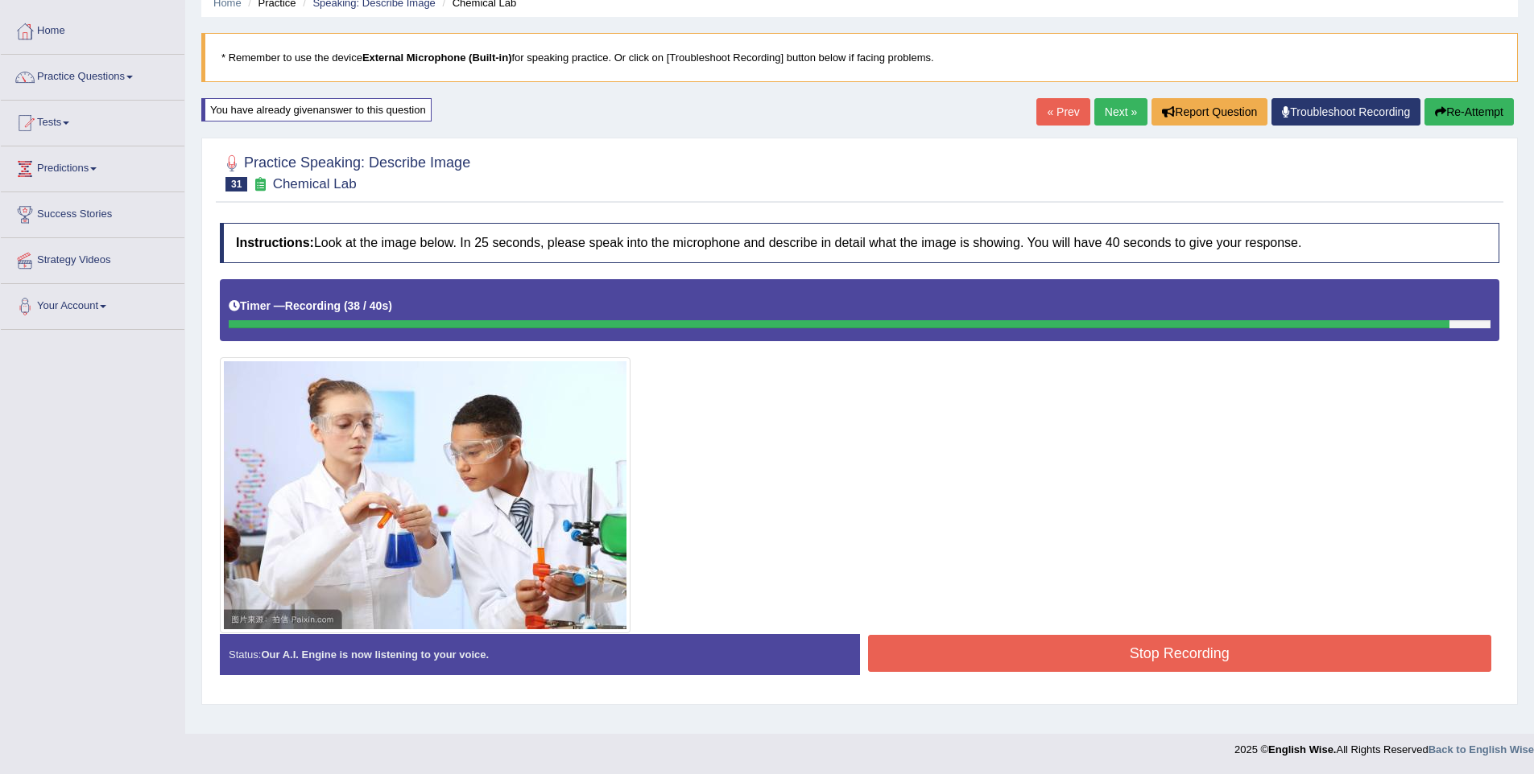
click at [1219, 650] on button "Stop Recording" at bounding box center [1180, 653] width 624 height 37
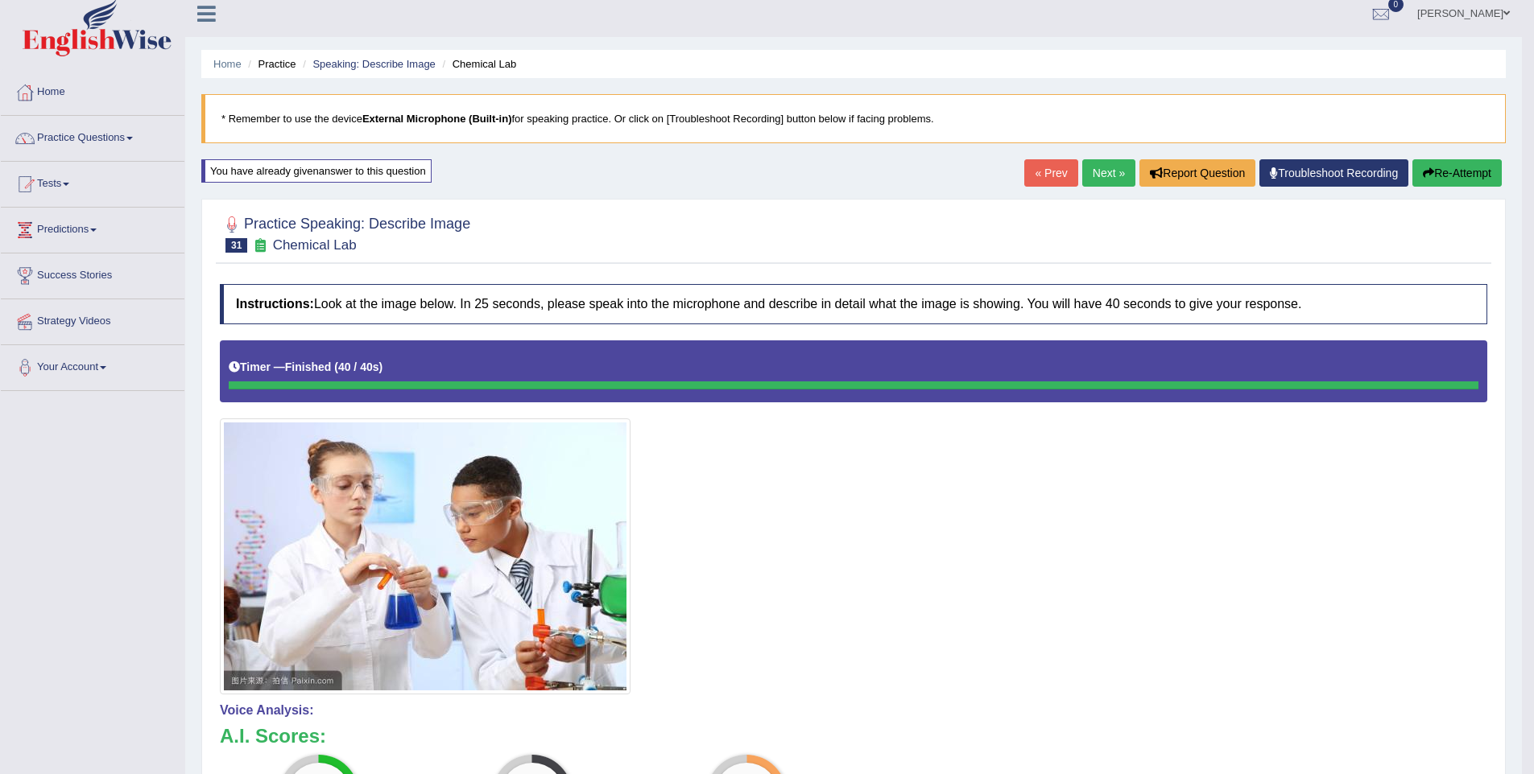
scroll to position [0, 0]
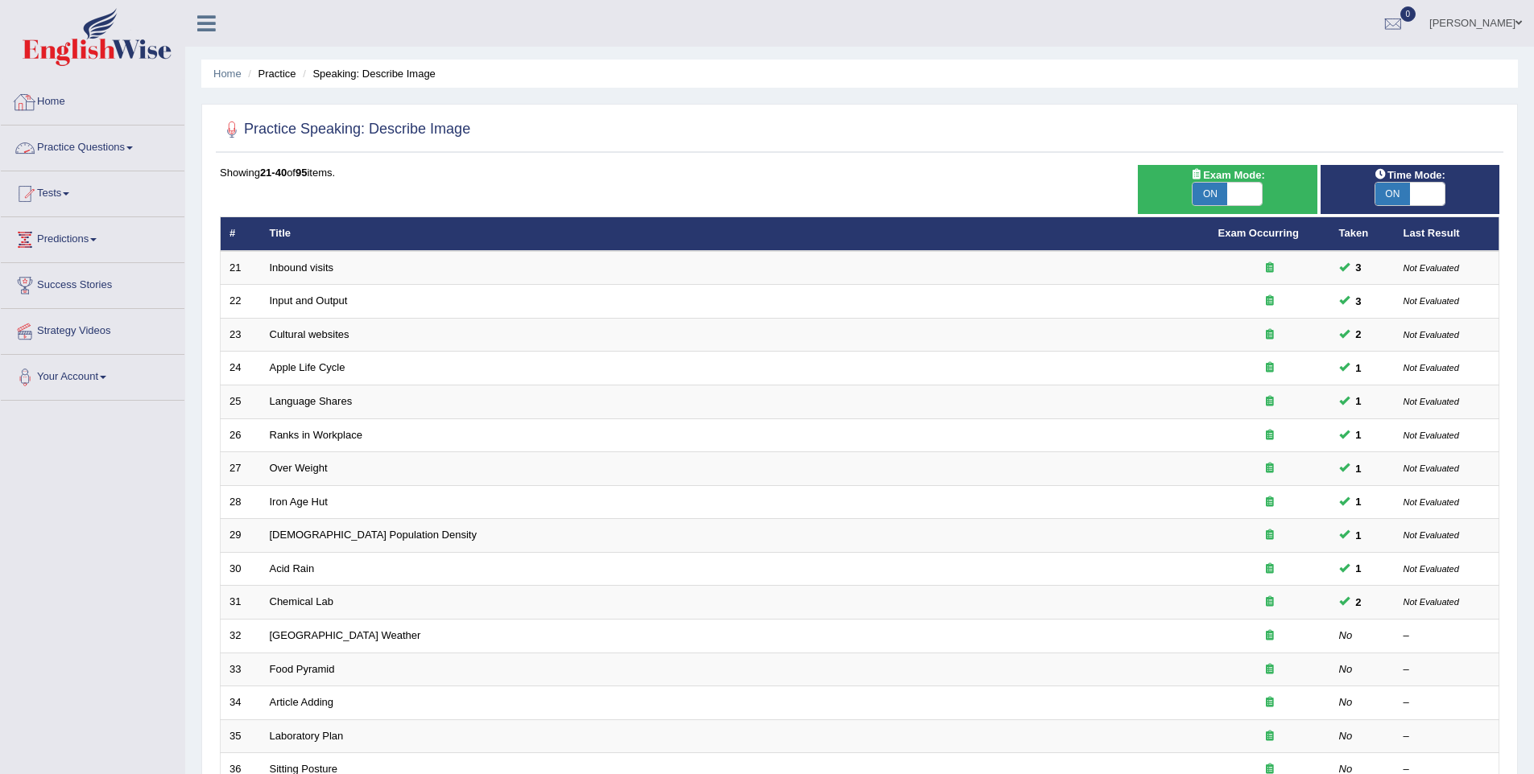
click at [99, 34] on img at bounding box center [97, 37] width 149 height 58
